Goal: Check status: Check status

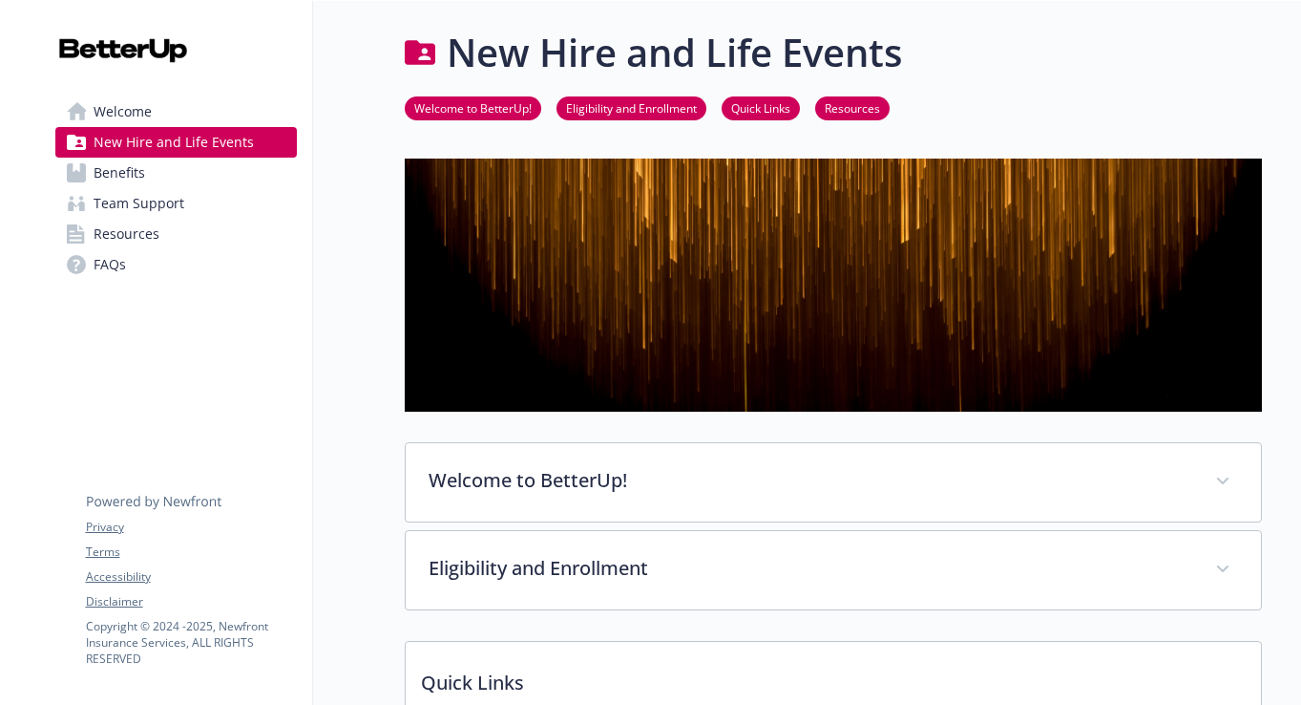
scroll to position [473, 0]
